Goal: Task Accomplishment & Management: Manage account settings

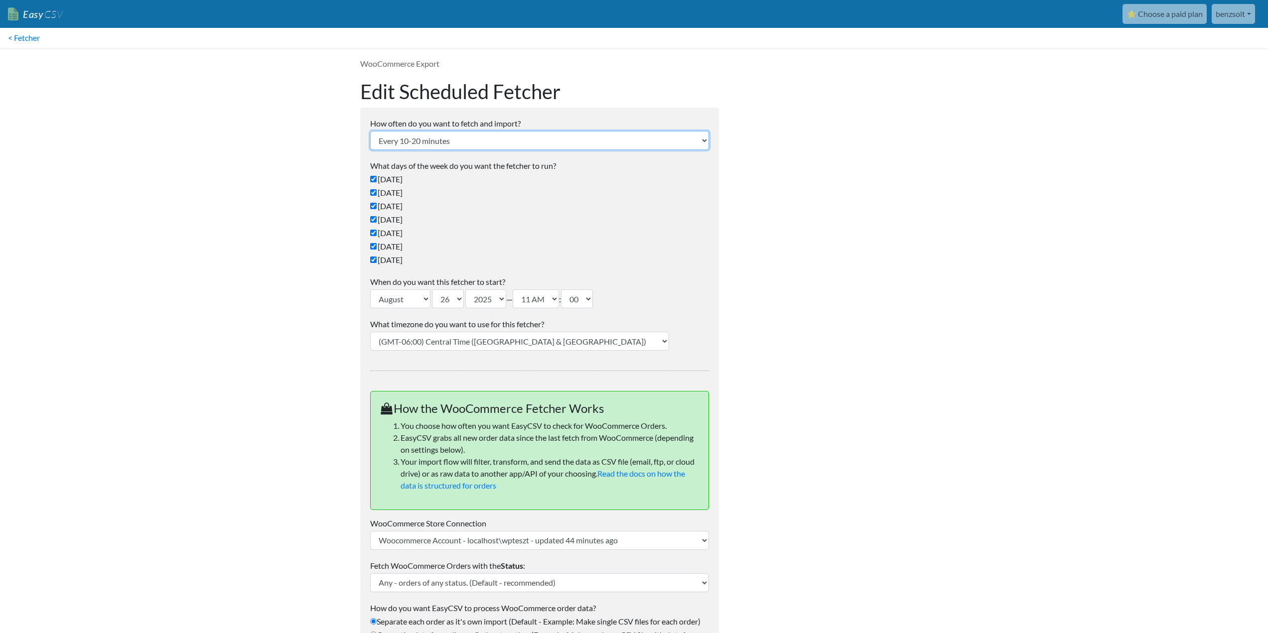
click at [481, 138] on select "Every 24 hours Every 4 hours Every hour Every 10-20 minutes Every 1 week Every …" at bounding box center [539, 140] width 339 height 19
click at [449, 142] on select "Every 24 hours Every 4 hours Every hour Every 10-20 minutes Every 1 week Every …" at bounding box center [539, 140] width 339 height 19
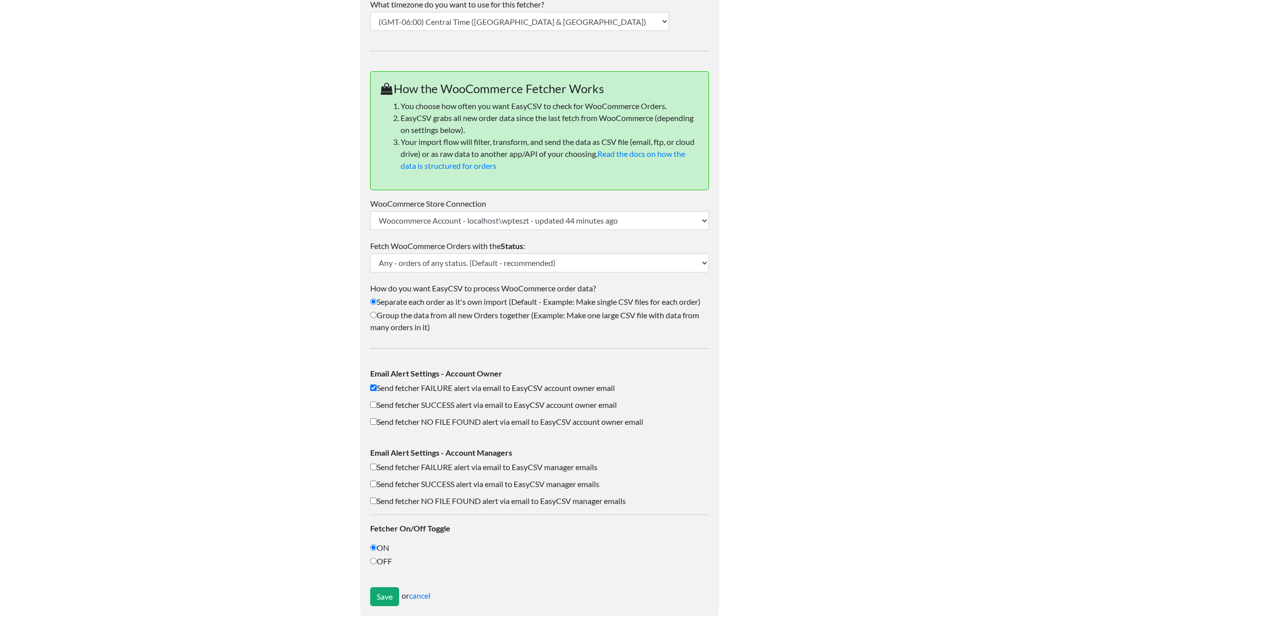
scroll to position [321, 0]
click at [372, 560] on input "OFF" at bounding box center [373, 560] width 6 height 6
radio input "true"
click at [372, 385] on input "Send fetcher FAILURE alert via email to EasyCSV account owner email" at bounding box center [373, 387] width 6 height 6
checkbox input "false"
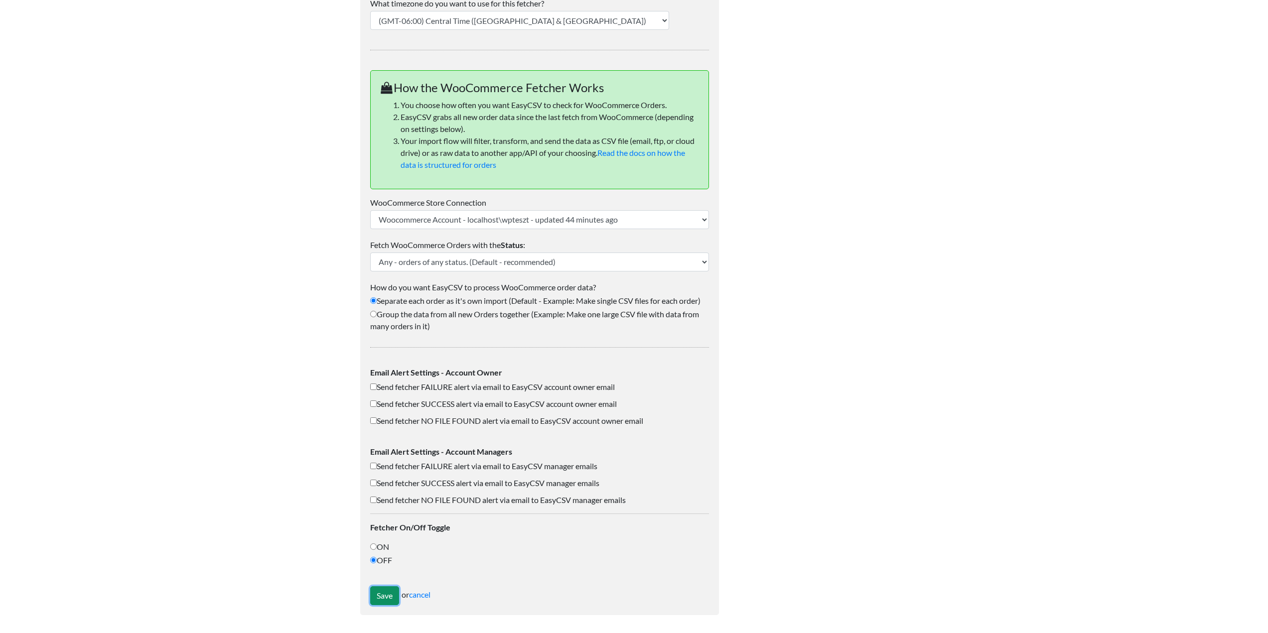
click at [385, 597] on input "Save" at bounding box center [384, 596] width 29 height 19
